Goal: Information Seeking & Learning: Find specific fact

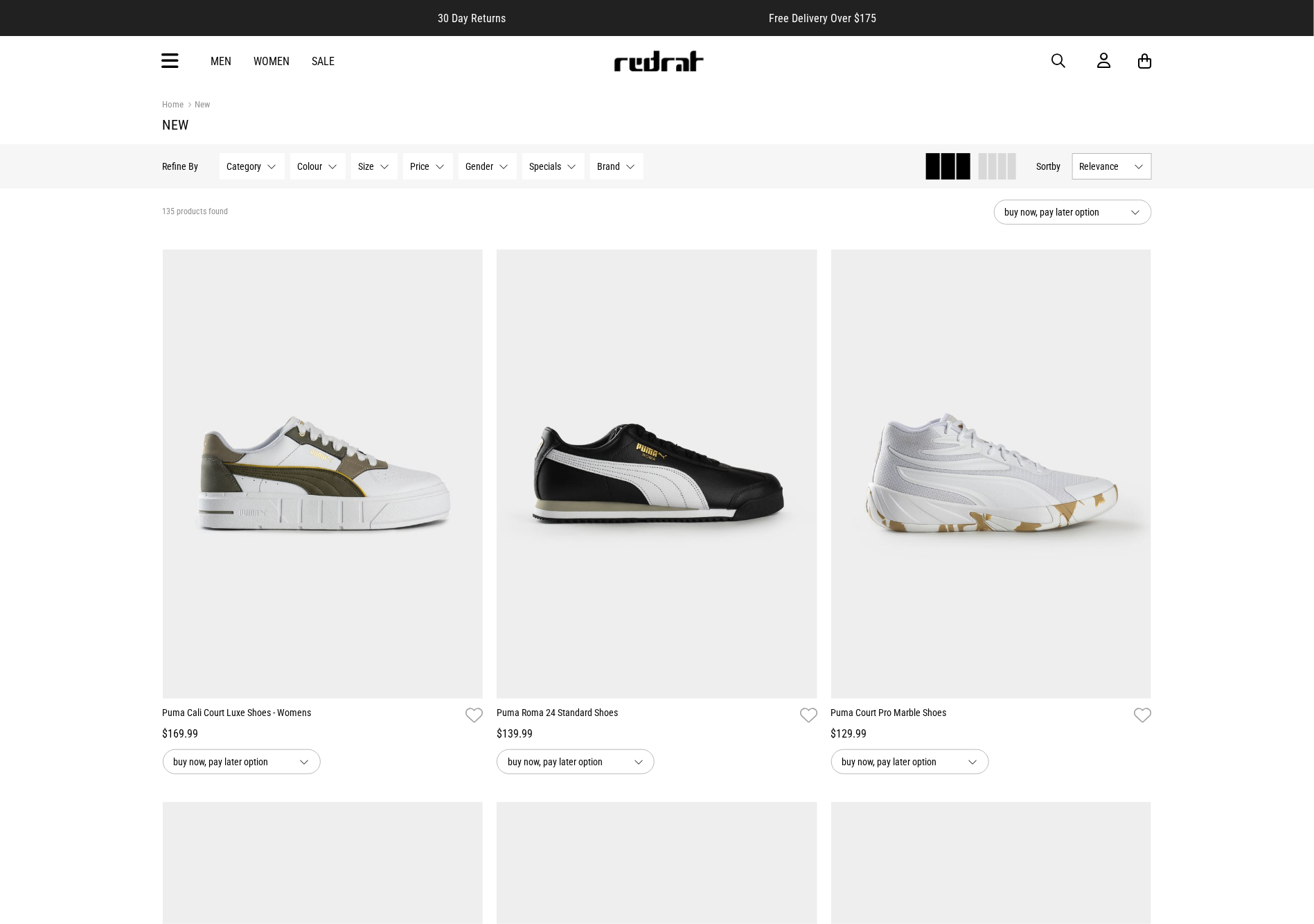
drag, startPoint x: 1054, startPoint y: 60, endPoint x: 1046, endPoint y: 49, distance: 13.6
click at [1054, 59] on span "button" at bounding box center [1059, 61] width 14 height 16
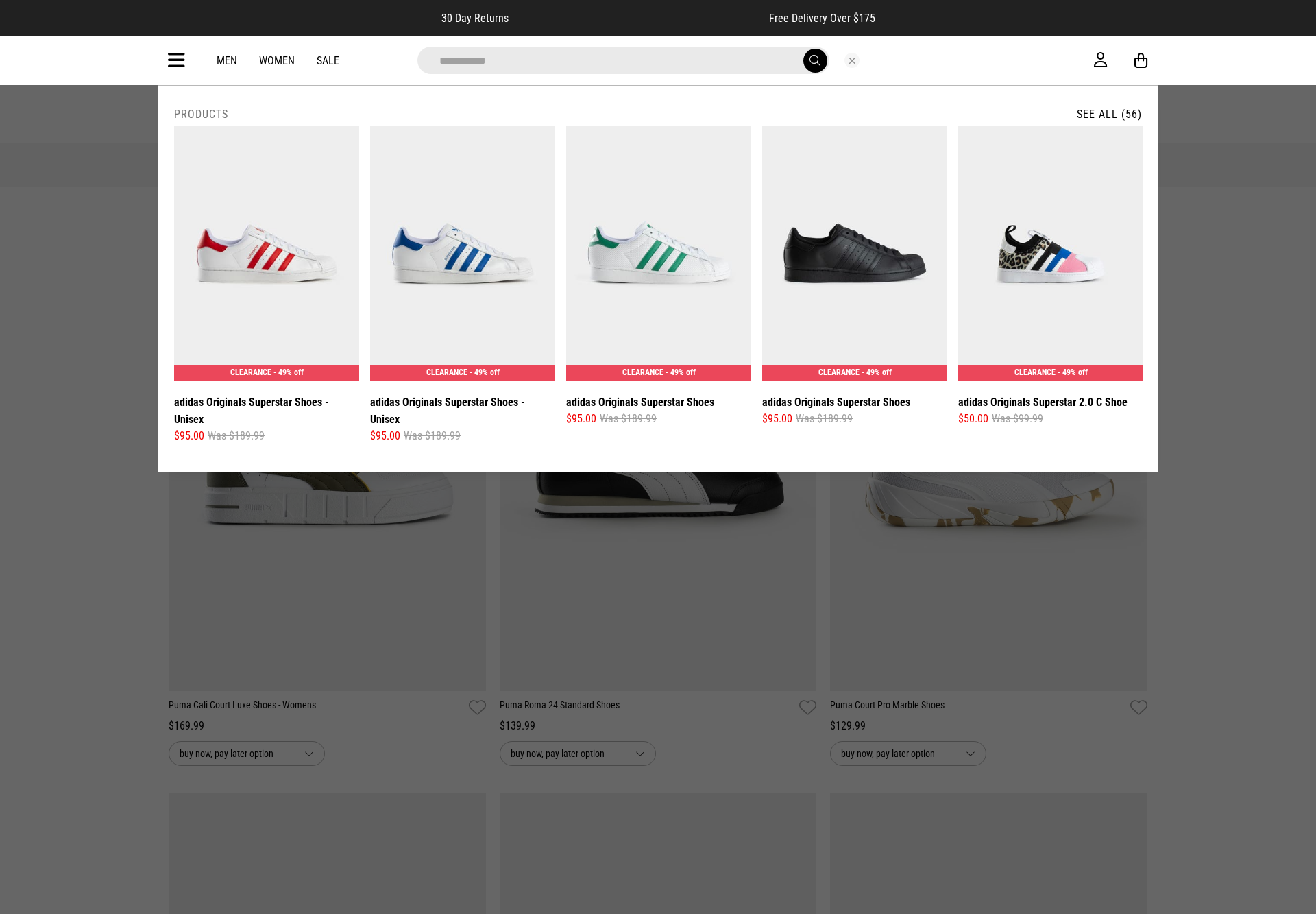
type input "**********"
click at [1099, 116] on link "See All (56)" at bounding box center [1110, 114] width 65 height 13
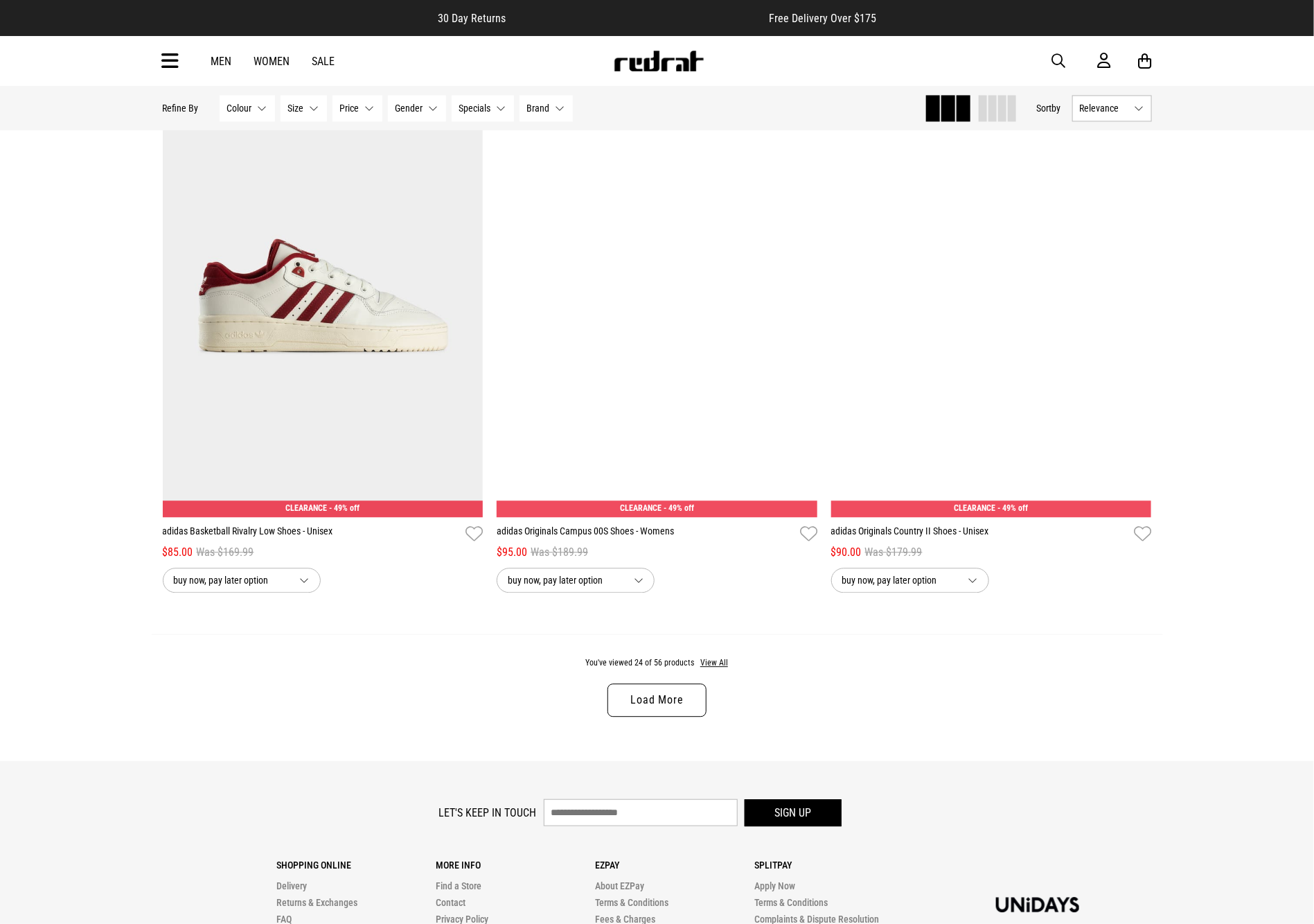
scroll to position [4039, 0]
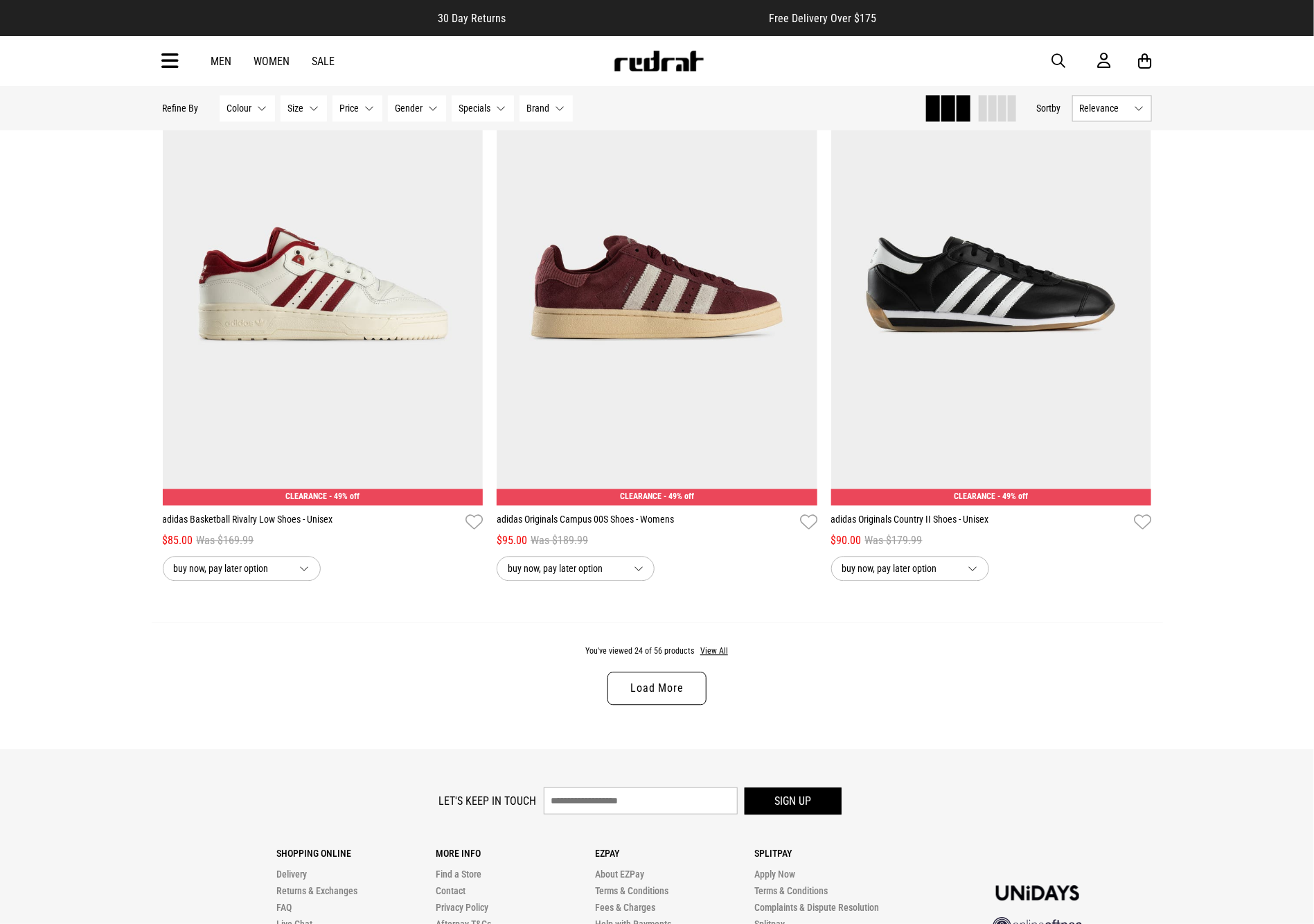
drag, startPoint x: 1322, startPoint y: 157, endPoint x: 1343, endPoint y: 846, distance: 689.3
click at [672, 696] on link "Load More" at bounding box center [657, 688] width 98 height 33
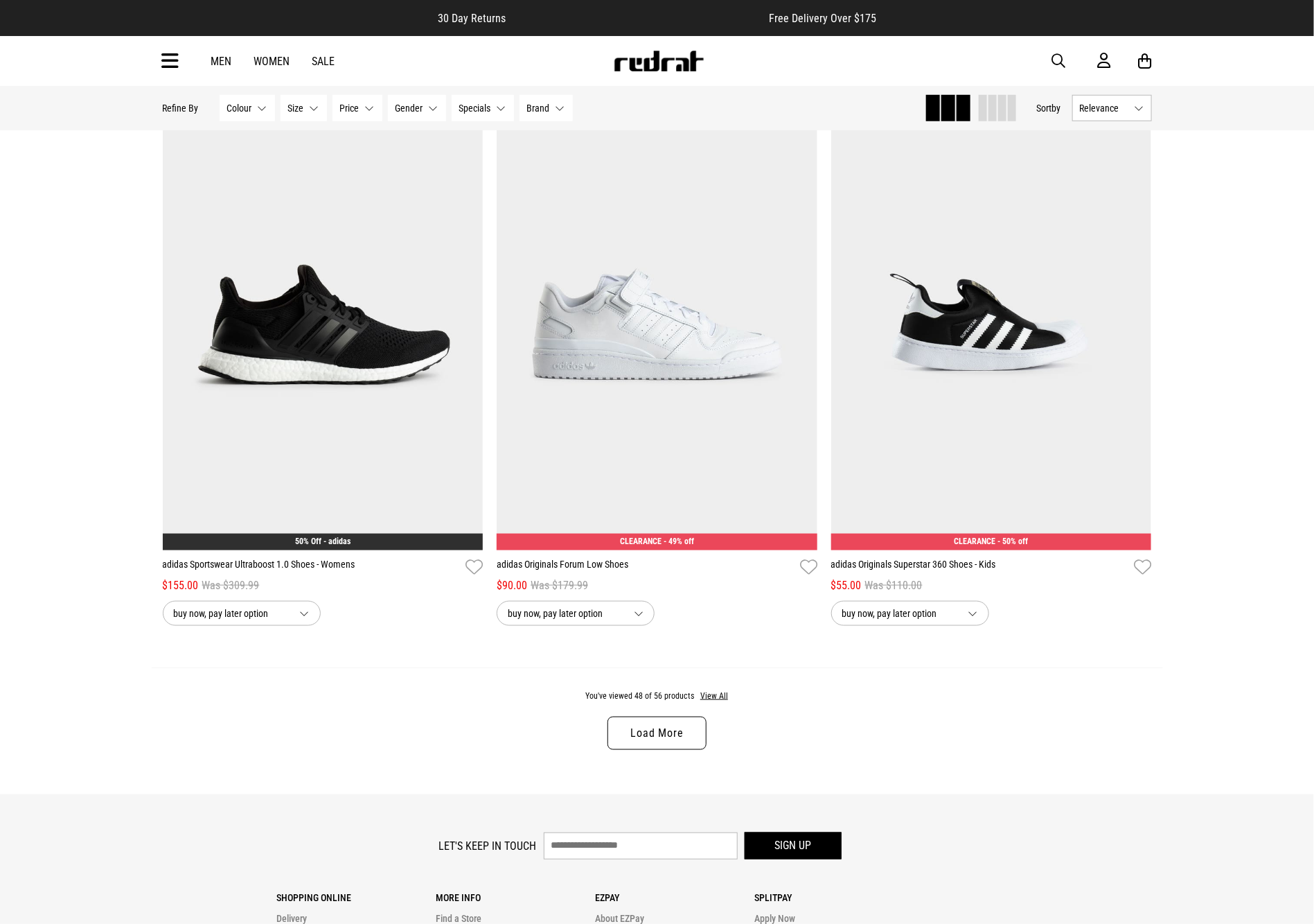
scroll to position [8440, 0]
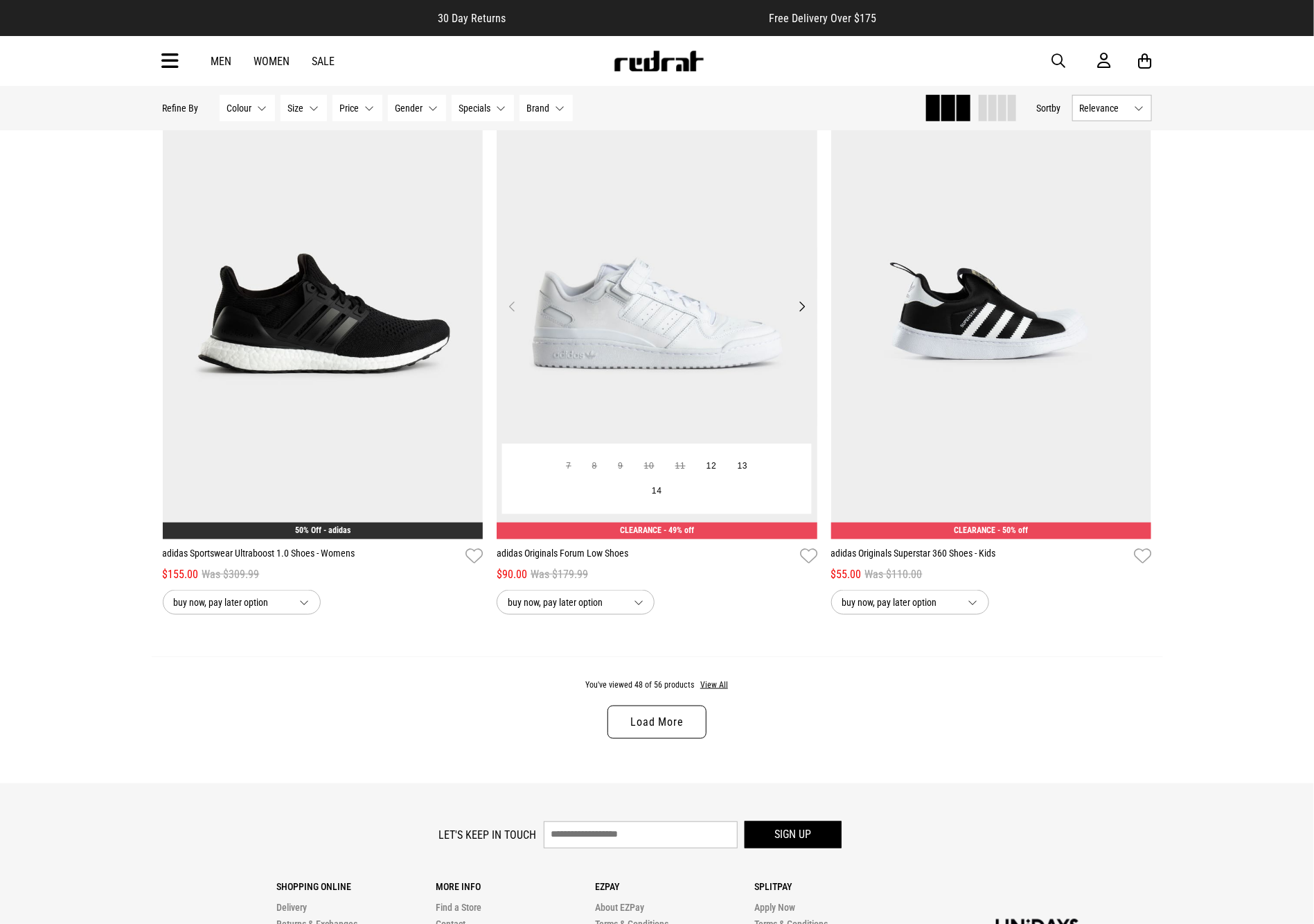
click at [681, 428] on img at bounding box center [657, 314] width 321 height 449
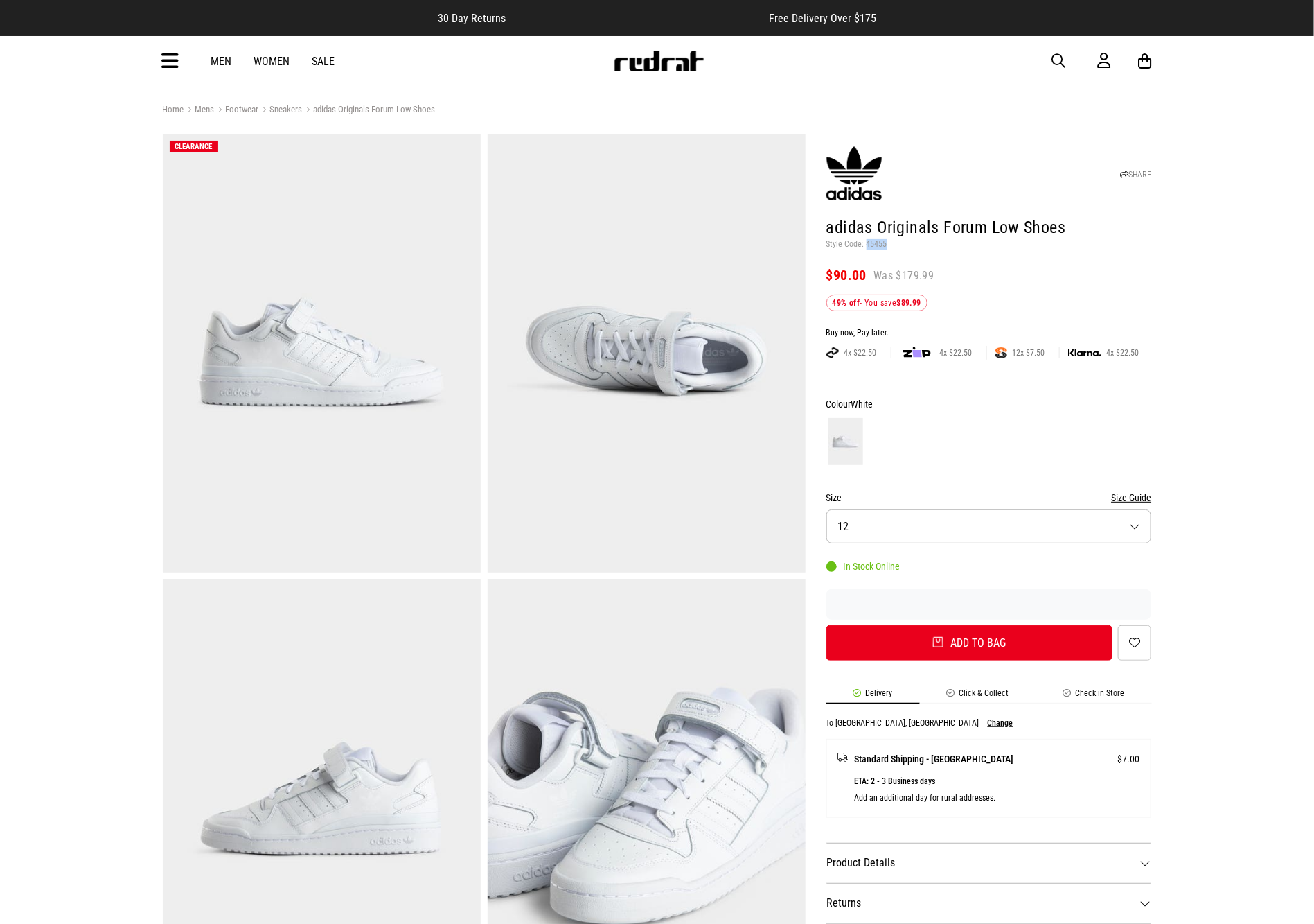
drag, startPoint x: 892, startPoint y: 244, endPoint x: 864, endPoint y: 245, distance: 28.0
click at [864, 245] on p "Style Code: 45455" at bounding box center [989, 244] width 326 height 11
copy p "45455"
drag, startPoint x: 1058, startPoint y: 57, endPoint x: 1044, endPoint y: 13, distance: 46.2
click at [1058, 34] on div "30 Day Returns Free Delivery Over $175 Your Cart There are currently no items i…" at bounding box center [657, 43] width 1314 height 86
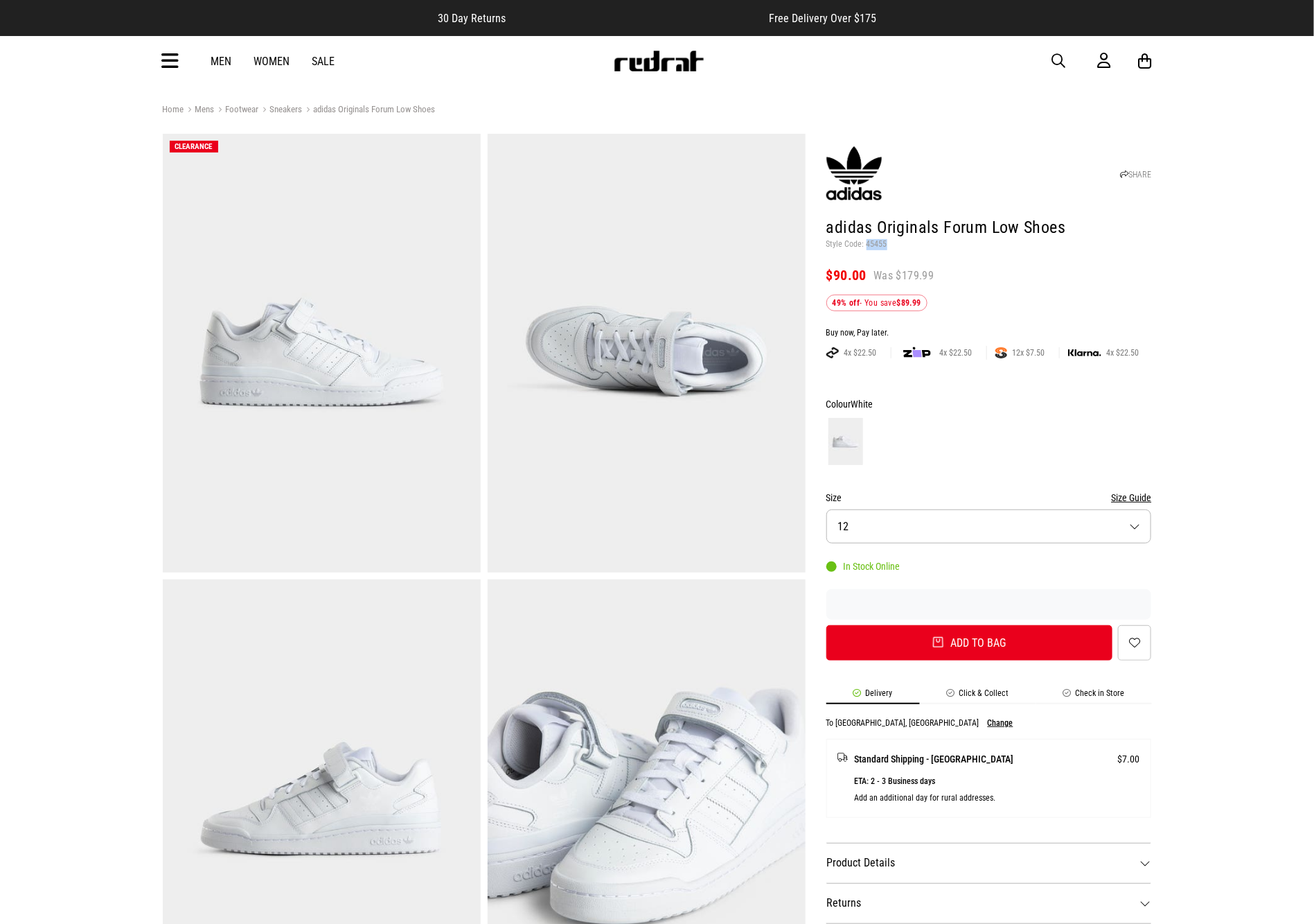
click at [1058, 64] on span "button" at bounding box center [1059, 61] width 14 height 16
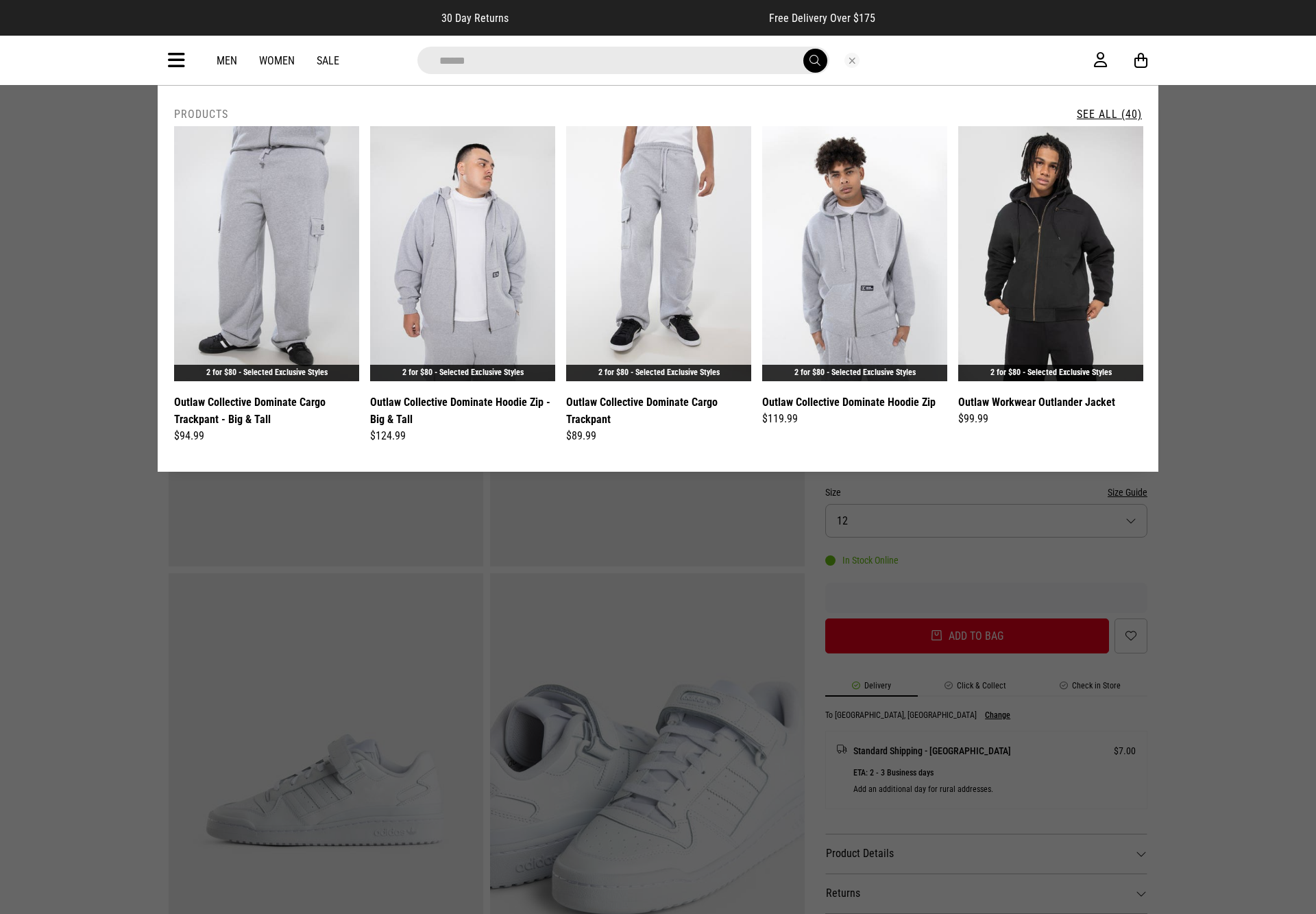
type input "******"
click at [803, 49] on button "submit" at bounding box center [814, 60] width 24 height 24
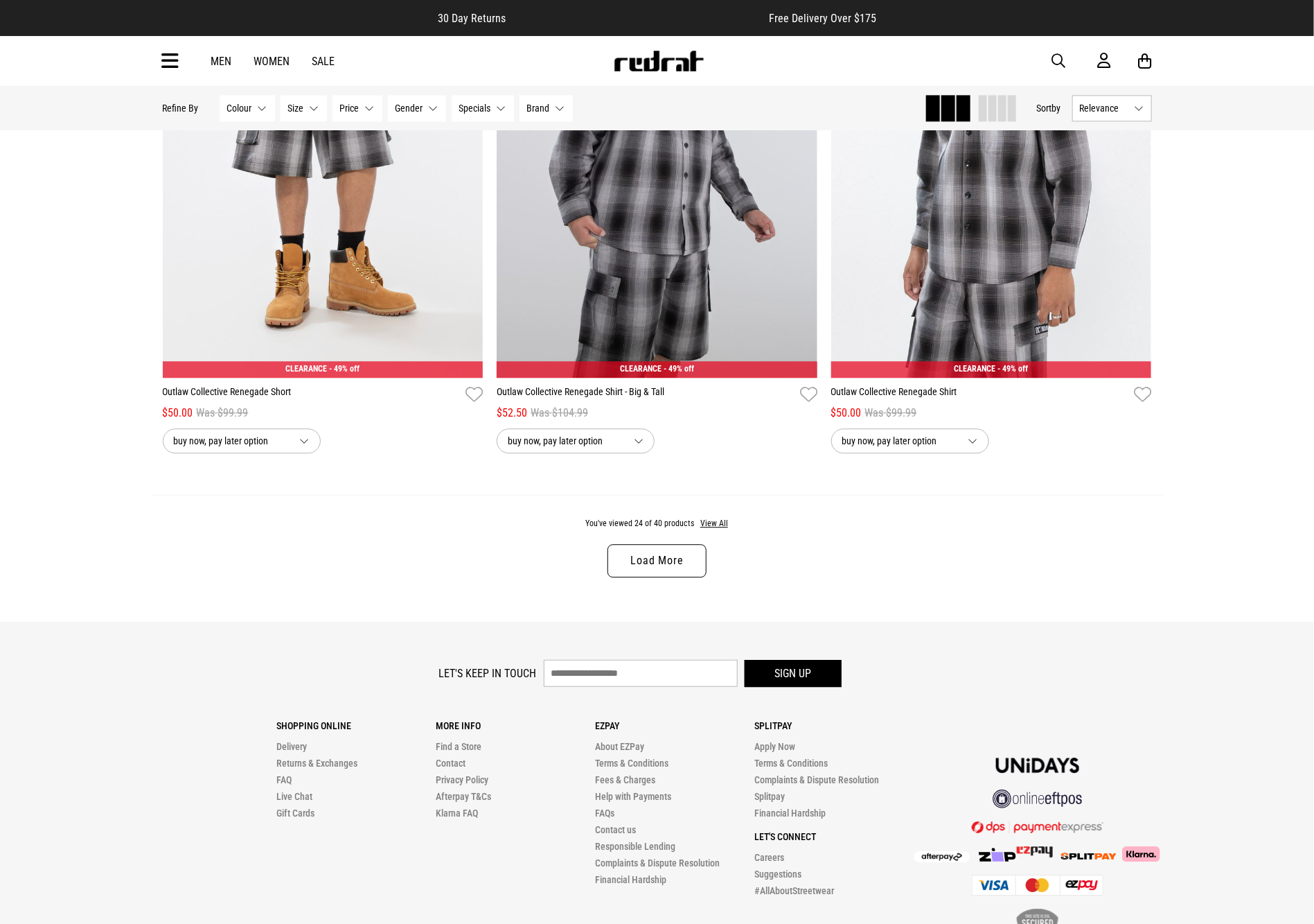
scroll to position [4198, 0]
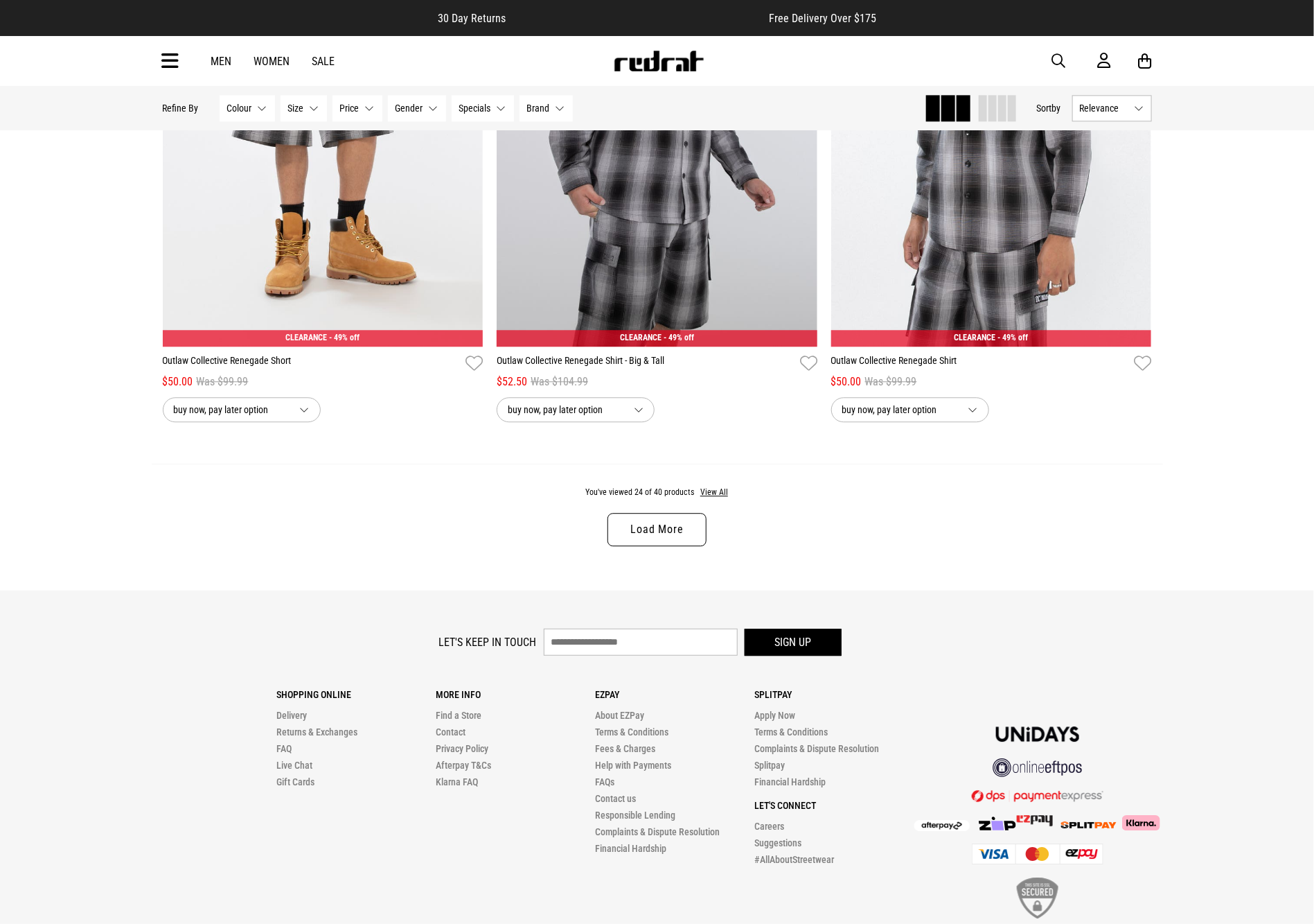
drag, startPoint x: 1320, startPoint y: 148, endPoint x: 1354, endPoint y: 865, distance: 717.8
click at [651, 546] on link "Load More" at bounding box center [657, 530] width 98 height 33
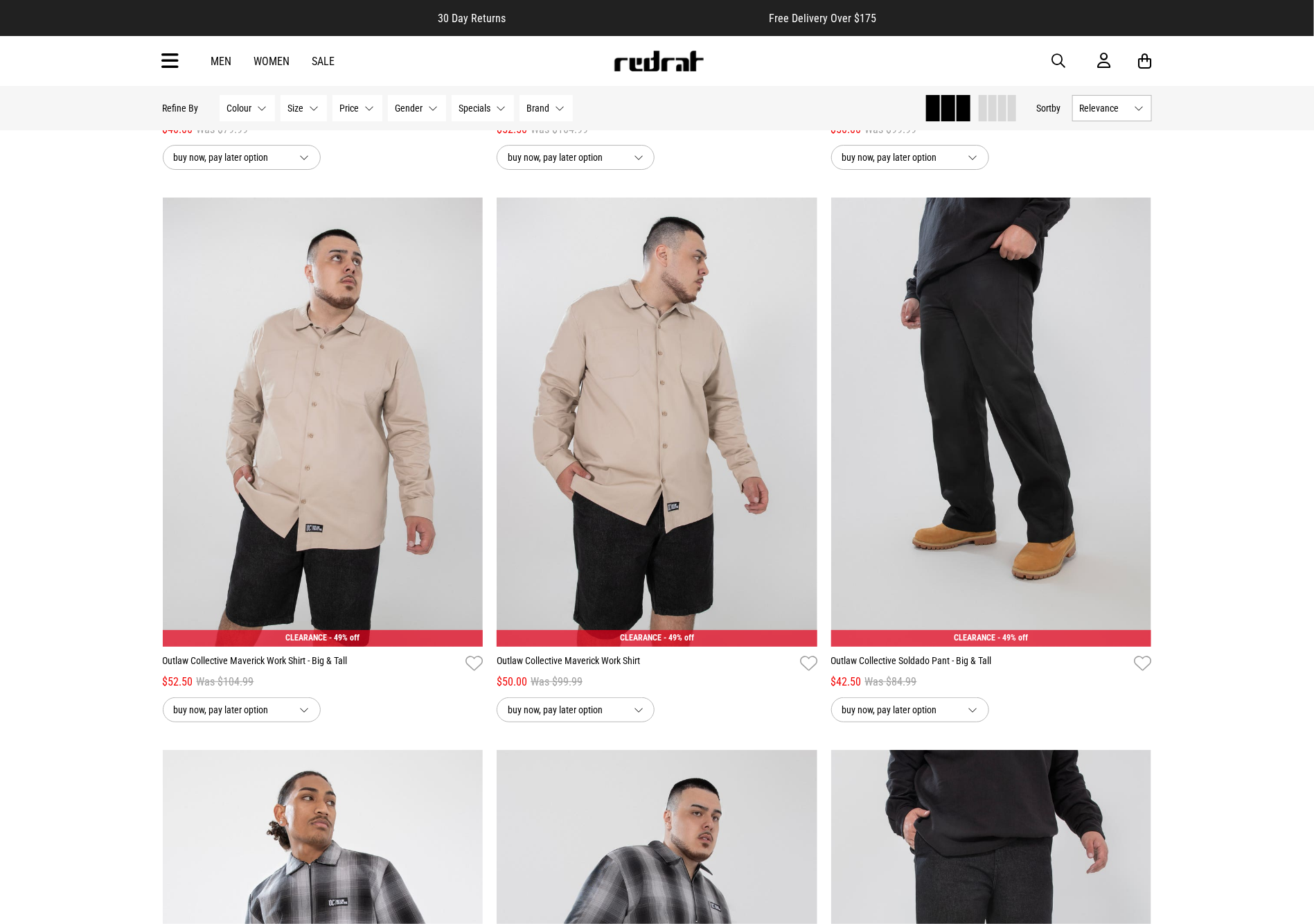
scroll to position [4988, 0]
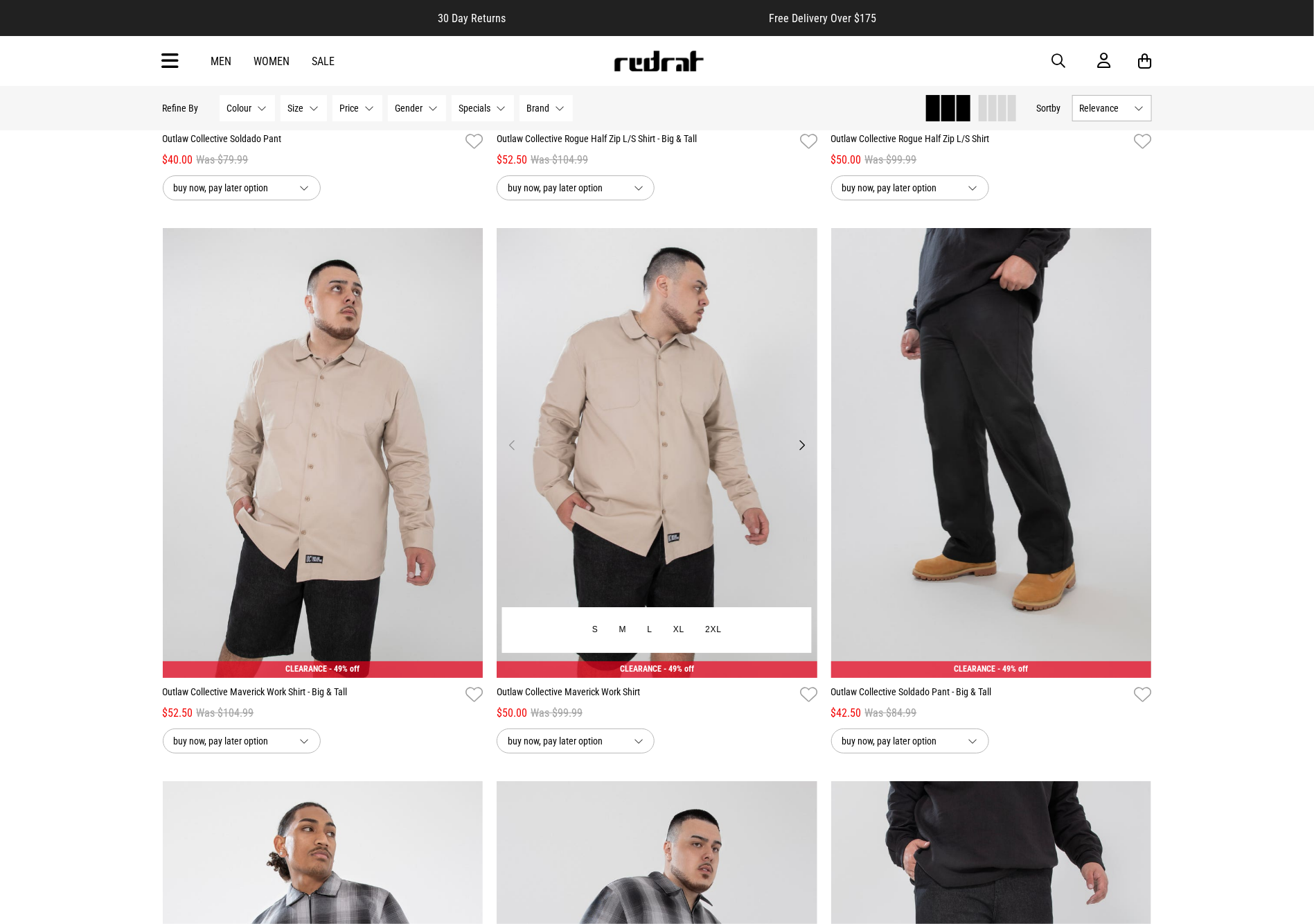
click at [563, 441] on img at bounding box center [657, 452] width 321 height 449
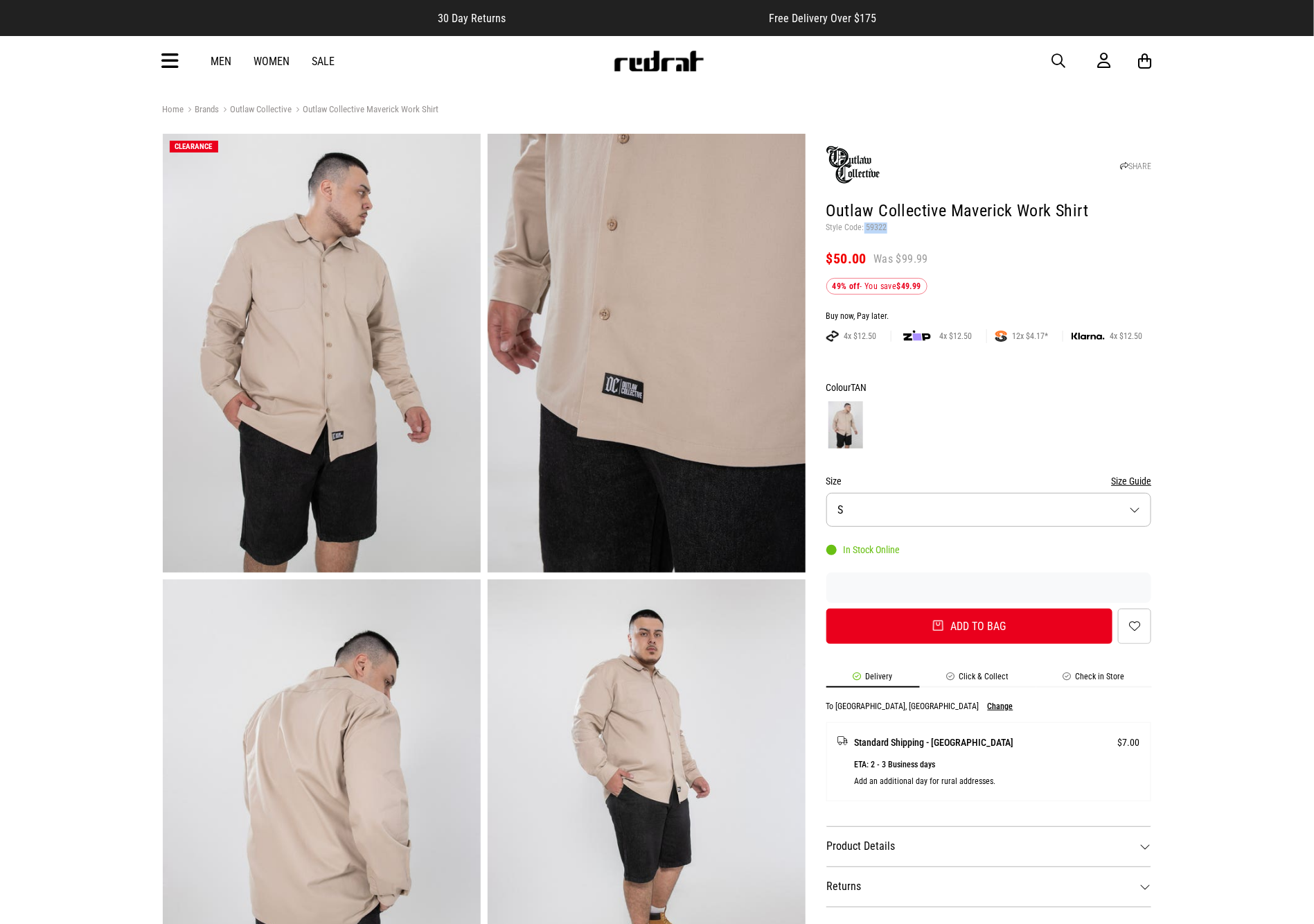
drag, startPoint x: 890, startPoint y: 229, endPoint x: 863, endPoint y: 229, distance: 27.0
click at [863, 229] on p "Style Code: 59322" at bounding box center [989, 228] width 326 height 11
copy p "59322"
drag, startPoint x: 1056, startPoint y: 59, endPoint x: 1015, endPoint y: 0, distance: 71.8
click at [1056, 54] on span "button" at bounding box center [1059, 61] width 14 height 16
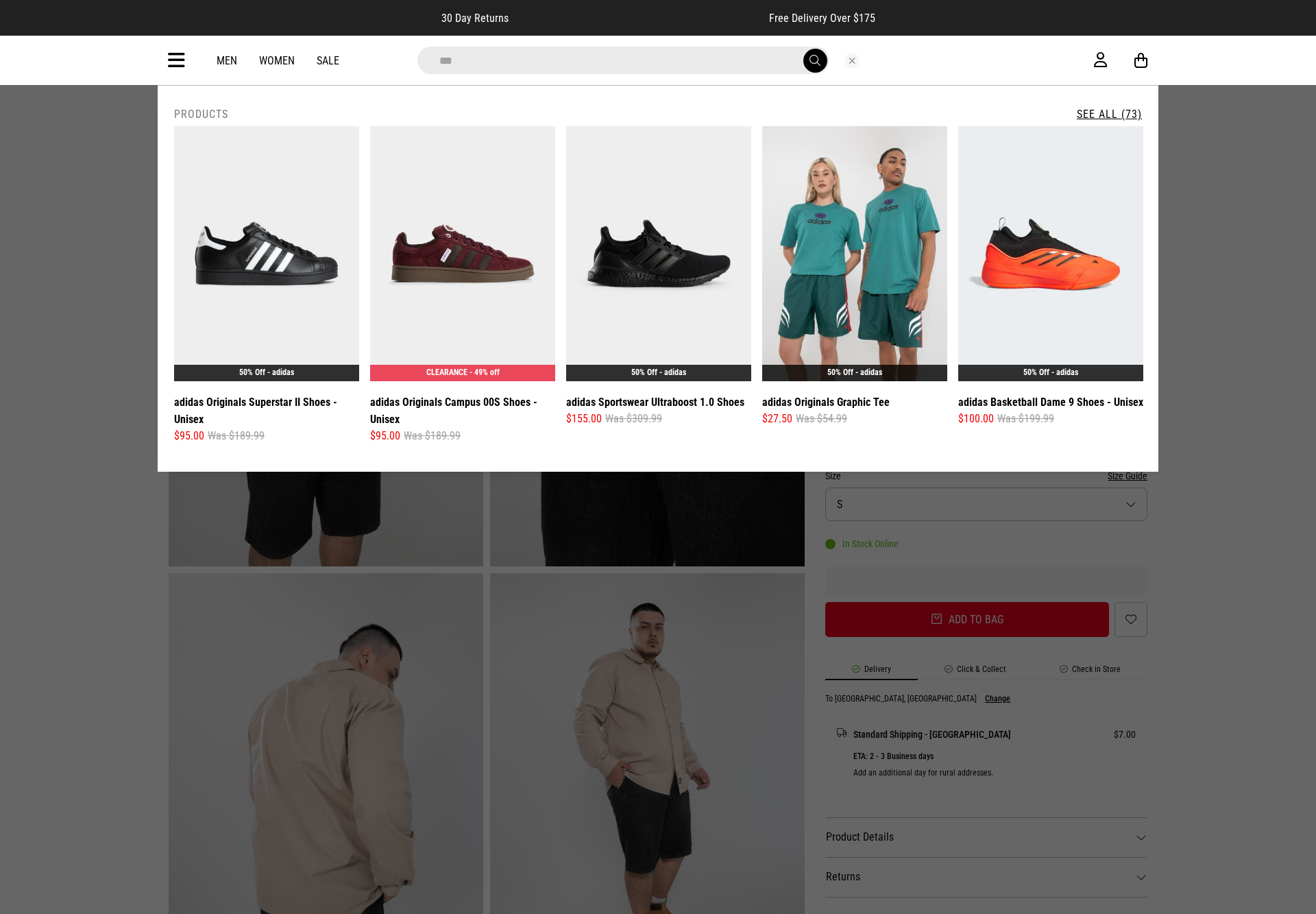
type input "***"
click at [1090, 115] on link "See All (73)" at bounding box center [1110, 114] width 65 height 13
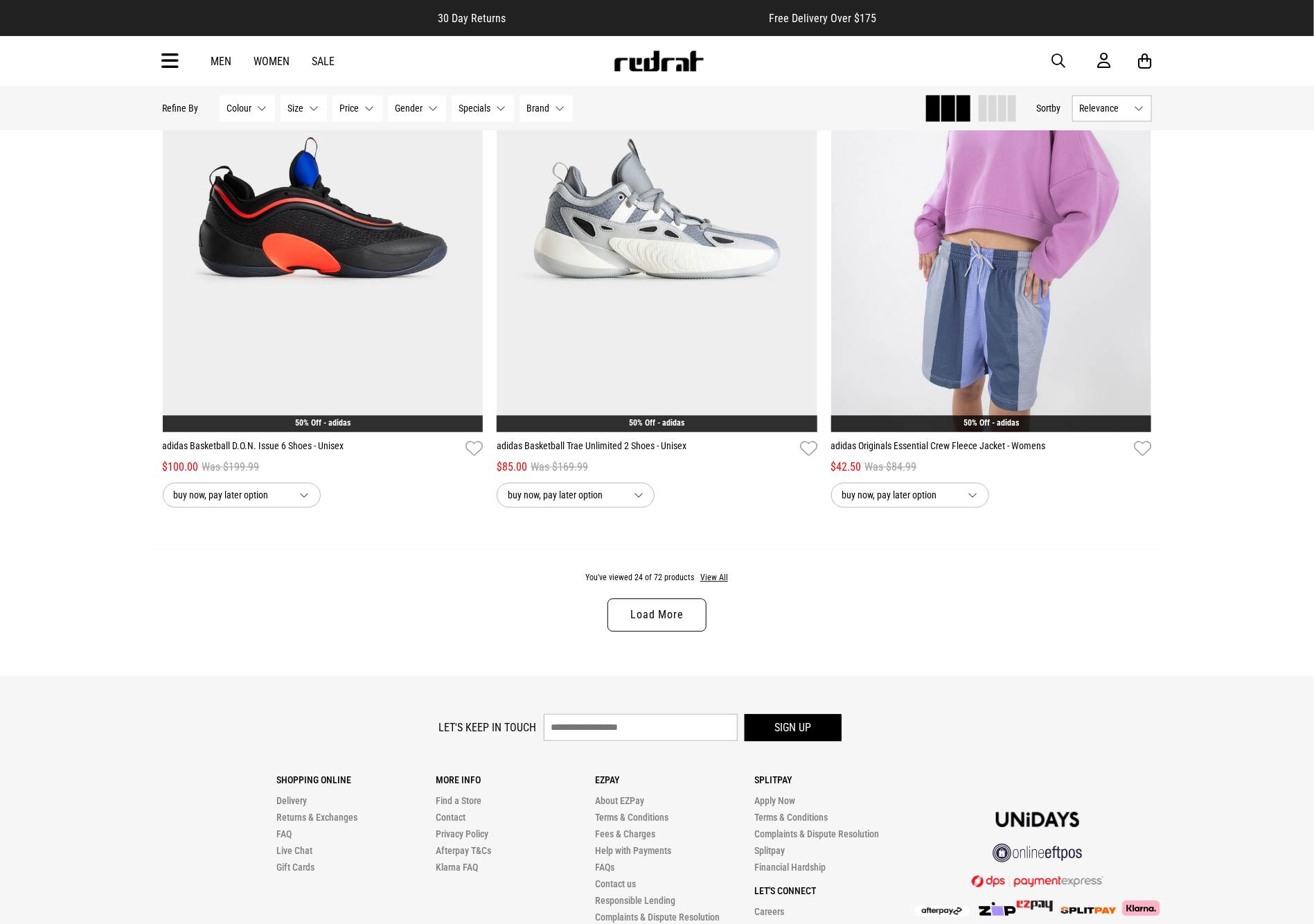
drag, startPoint x: 1323, startPoint y: 123, endPoint x: 1252, endPoint y: 801, distance: 681.7
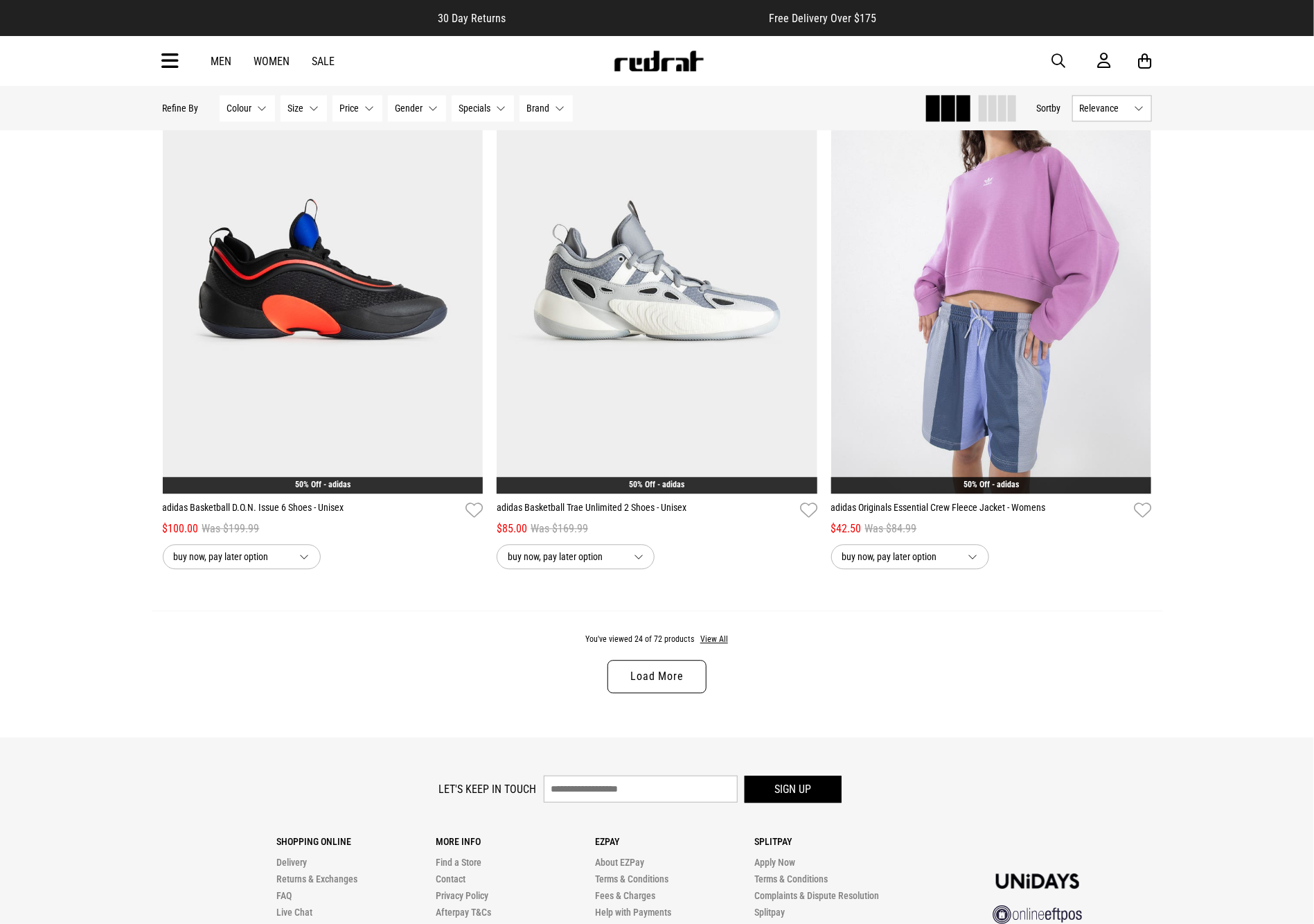
click at [686, 691] on link "Load More" at bounding box center [657, 676] width 98 height 33
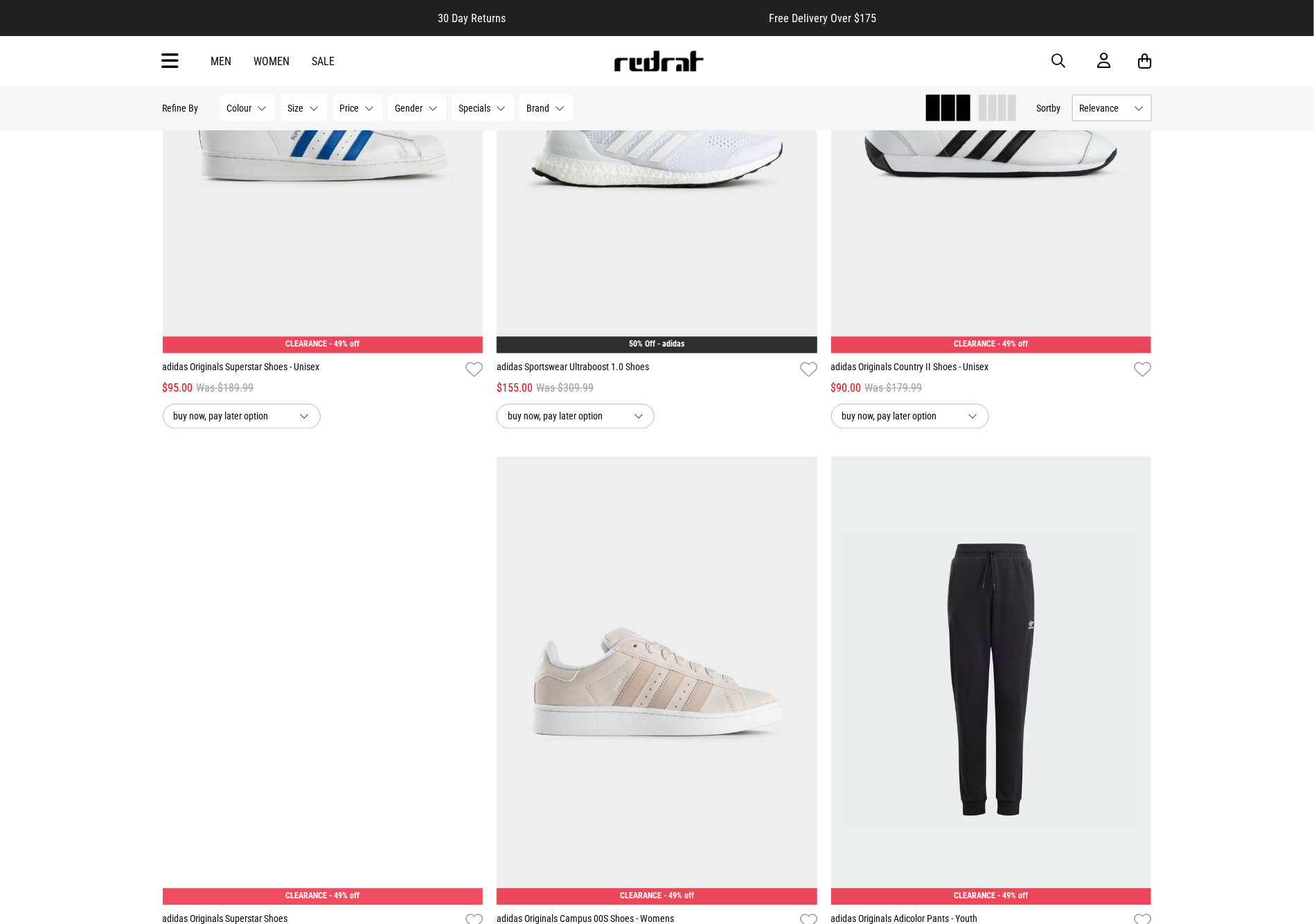
scroll to position [6485, 0]
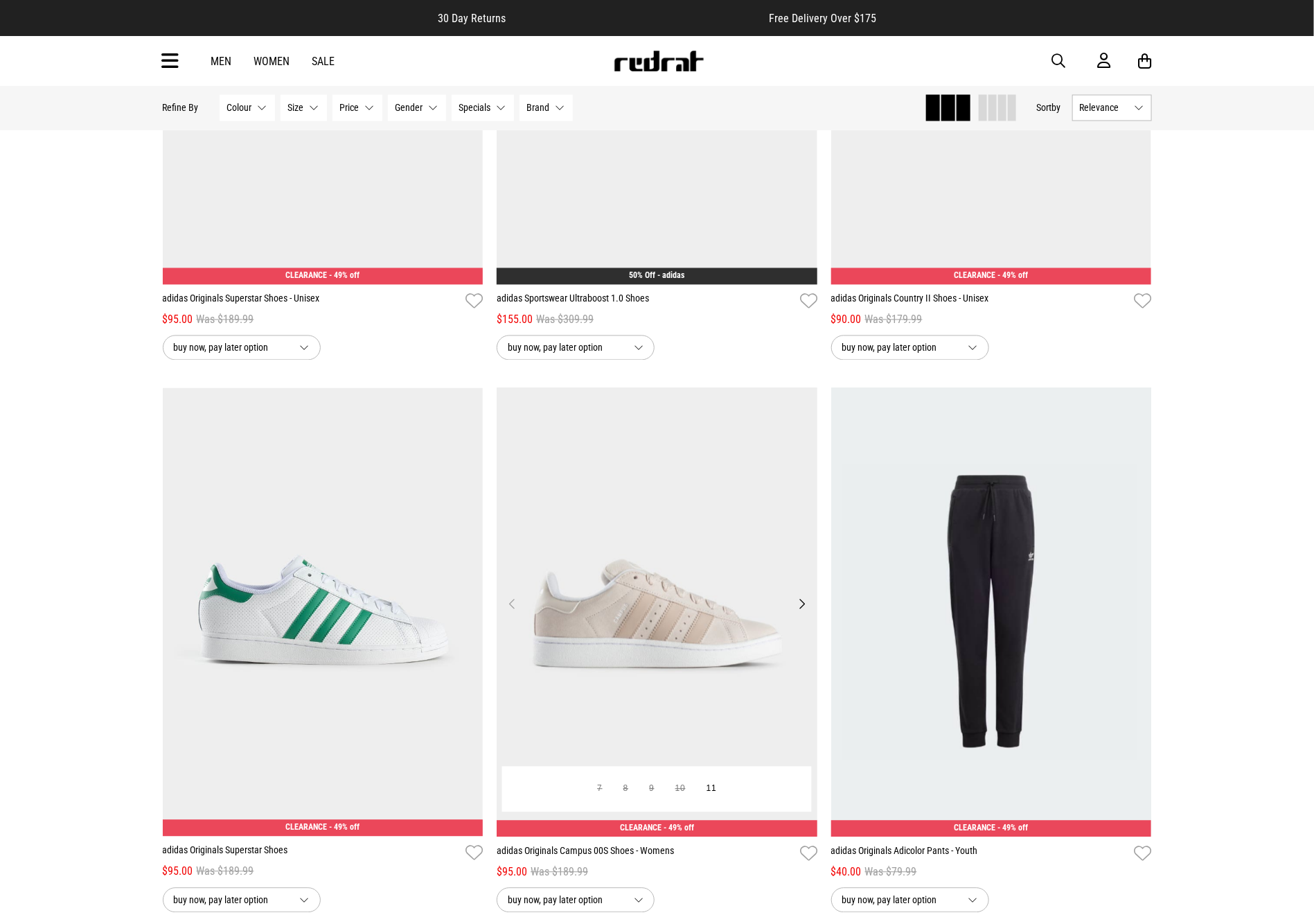
click at [707, 607] on img at bounding box center [657, 612] width 321 height 449
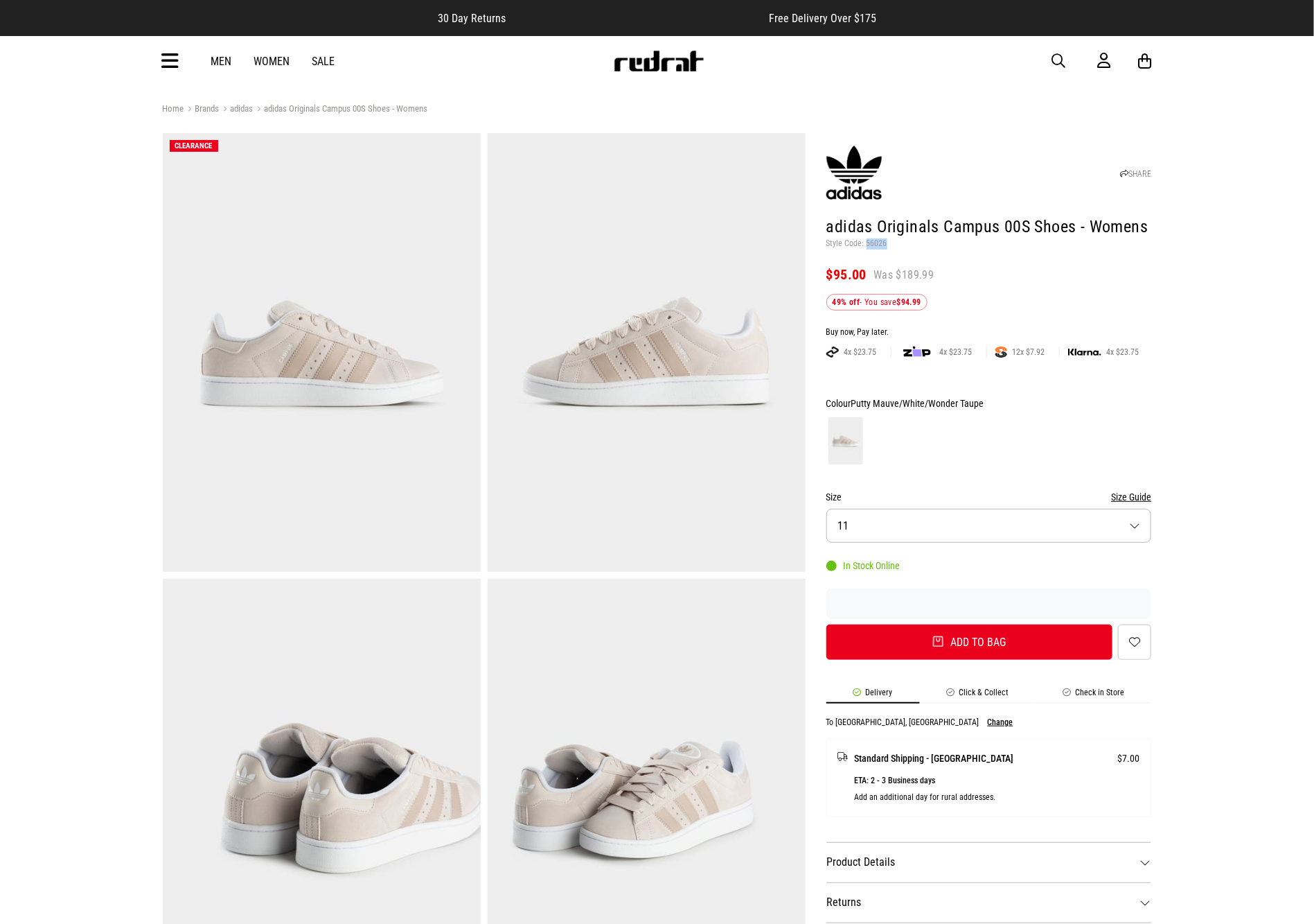
drag, startPoint x: 890, startPoint y: 248, endPoint x: 865, endPoint y: 248, distance: 25.0
click at [865, 248] on p "Style Code: 56026" at bounding box center [989, 243] width 326 height 11
copy p "56026"
